Goal: Navigation & Orientation: Go to known website

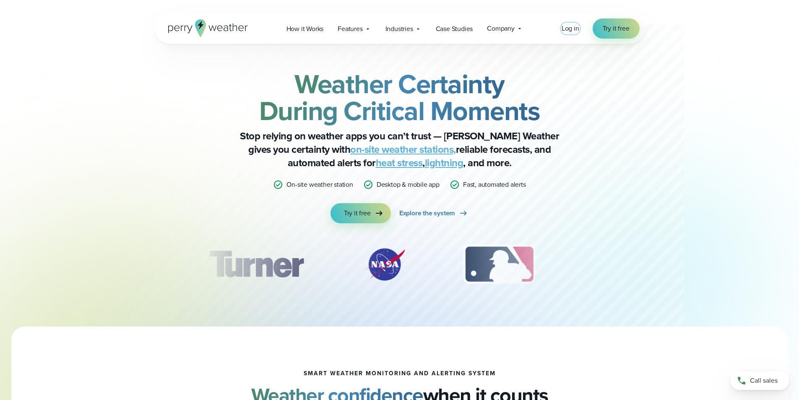
click at [565, 27] on span "Log in" at bounding box center [571, 28] width 18 height 10
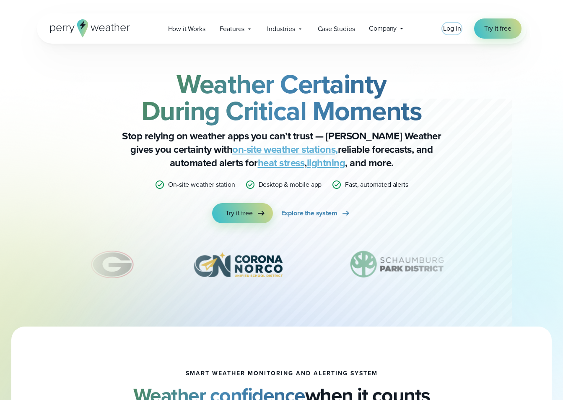
click at [456, 29] on span "Log in" at bounding box center [452, 28] width 18 height 10
